Goal: Task Accomplishment & Management: Use online tool/utility

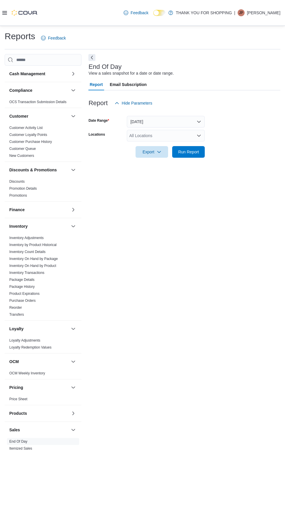
scroll to position [13, 0]
click at [196, 149] on span "Run Report" at bounding box center [188, 152] width 21 height 6
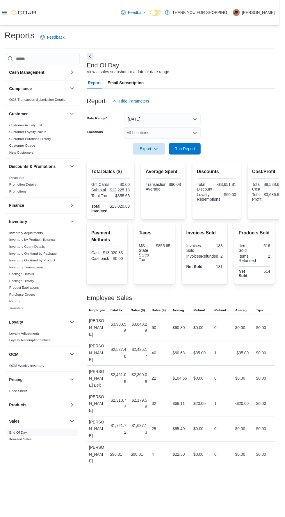
click at [191, 130] on div "All Locations" at bounding box center [166, 136] width 78 height 12
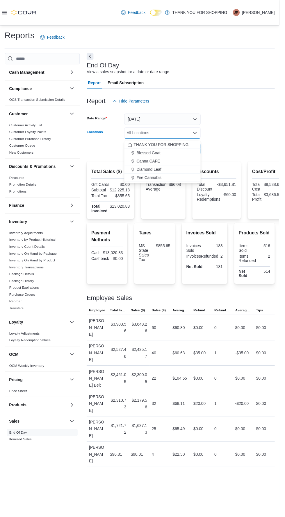
scroll to position [13, 0]
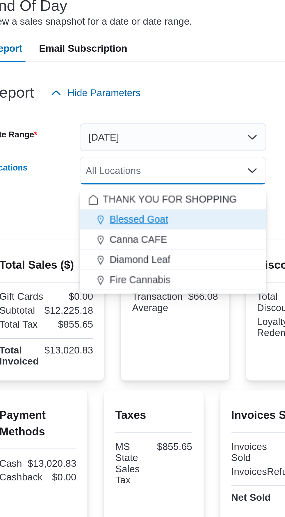
click at [161, 153] on span "Blessed Goat" at bounding box center [151, 156] width 24 height 6
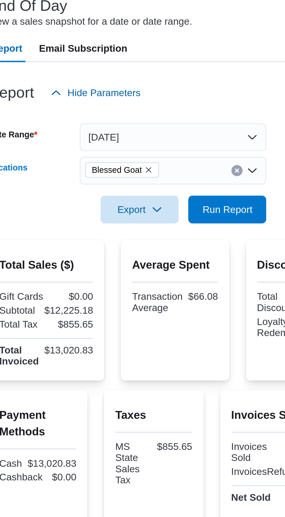
click at [196, 97] on div "Report Hide Parameters" at bounding box center [184, 103] width 192 height 12
click at [189, 146] on span "Run Report" at bounding box center [189, 152] width 26 height 12
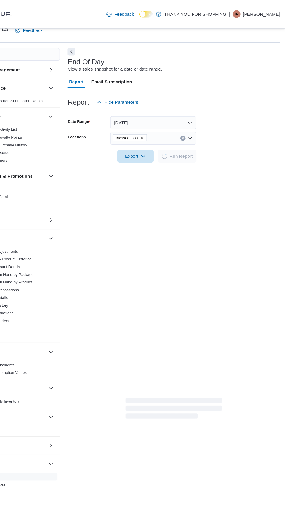
scroll to position [9, 0]
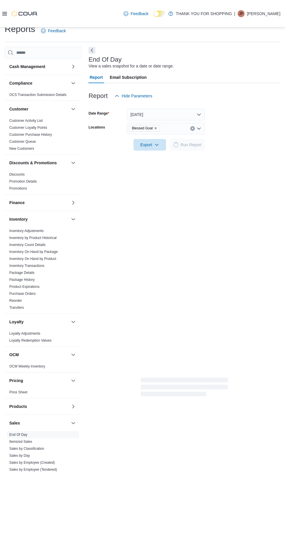
scroll to position [13, 0]
